Goal: Information Seeking & Learning: Understand process/instructions

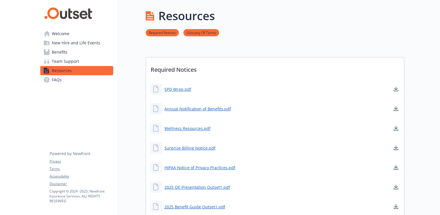
click at [266, 29] on div "Required Notices Glossary Of Terms" at bounding box center [275, 32] width 259 height 16
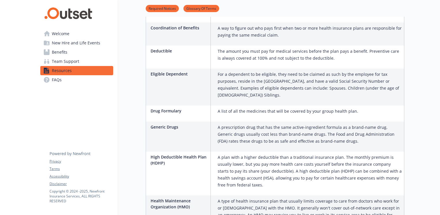
scroll to position [461, 0]
